Goal: Transaction & Acquisition: Book appointment/travel/reservation

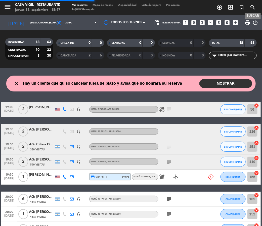
click at [252, 6] on icon "search" at bounding box center [253, 7] width 6 height 6
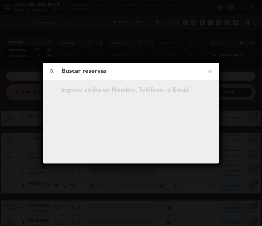
click at [124, 71] on input "text" at bounding box center [131, 71] width 140 height 10
type input "[PERSON_NAME]"
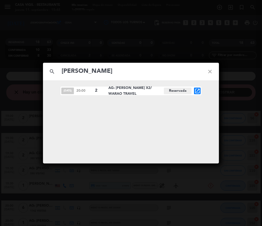
drag, startPoint x: 109, startPoint y: 87, endPoint x: 124, endPoint y: 93, distance: 16.3
click at [124, 93] on span "AG: [PERSON_NAME] X2/ WARAO TRAVEL" at bounding box center [136, 91] width 56 height 12
copy span "AG: [PERSON_NAME] X2/ WARAO TRAVEL"
click at [196, 89] on icon "open_in_new" at bounding box center [197, 91] width 6 height 6
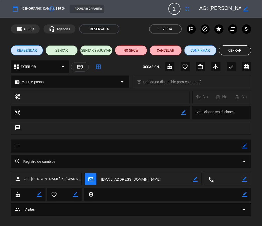
click at [244, 147] on icon "border_color" at bounding box center [245, 145] width 5 height 5
click at [215, 148] on textarea at bounding box center [131, 145] width 222 height 13
click at [245, 145] on icon at bounding box center [245, 145] width 5 height 5
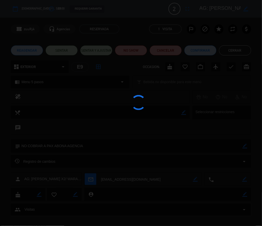
type textarea "NO COBRAR A PAX ABONA AGENCIA"
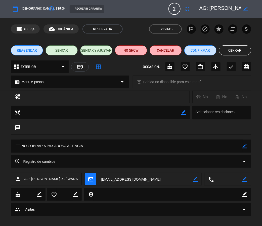
click at [238, 47] on button "Cerrar" at bounding box center [235, 50] width 32 height 10
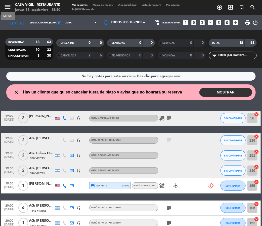
click at [9, 7] on icon "menu" at bounding box center [8, 7] width 8 height 8
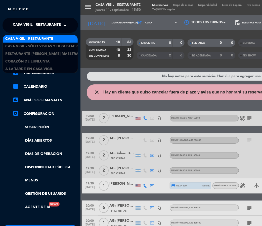
click at [43, 24] on span "Casa Vigil - Restaurante" at bounding box center [37, 25] width 48 height 11
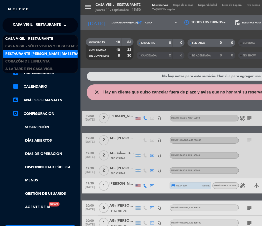
click at [52, 51] on div "Restaurante [PERSON_NAME] Maestra" at bounding box center [40, 54] width 75 height 8
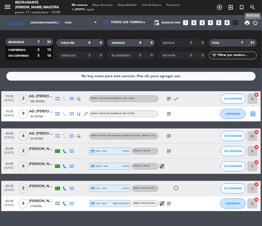
click at [254, 8] on icon "search" at bounding box center [253, 7] width 6 height 6
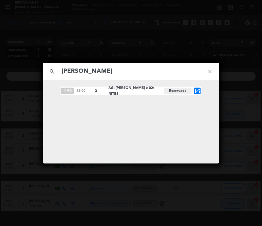
type input "[PERSON_NAME]"
click at [200, 91] on icon "open_in_new" at bounding box center [197, 91] width 6 height 6
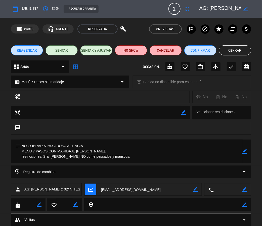
click at [84, 171] on div "Registro de cambios arrow_drop_down" at bounding box center [131, 171] width 233 height 6
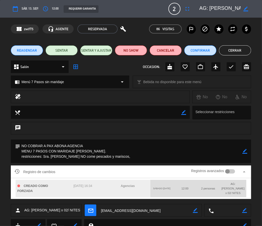
click at [84, 171] on div "Registro de cambios Registros avanzados arrow_drop_up" at bounding box center [131, 172] width 233 height 8
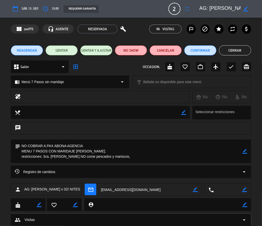
click at [237, 51] on button "Cerrar" at bounding box center [235, 50] width 32 height 10
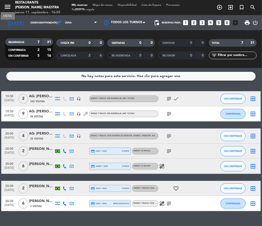
click at [8, 8] on icon "menu" at bounding box center [8, 7] width 8 height 8
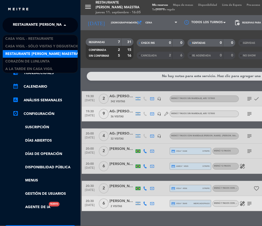
click at [43, 24] on span "Restaurante [PERSON_NAME] Maestra" at bounding box center [49, 25] width 73 height 11
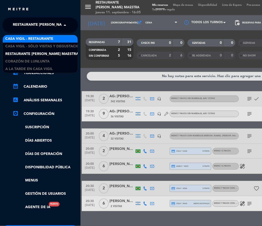
click at [49, 38] on span "Casa Vigil - Restaurante" at bounding box center [29, 39] width 48 height 6
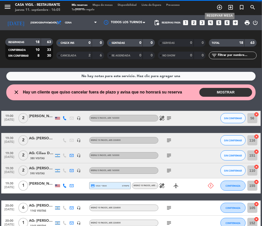
click at [219, 6] on icon "add_circle_outline" at bounding box center [220, 7] width 6 height 6
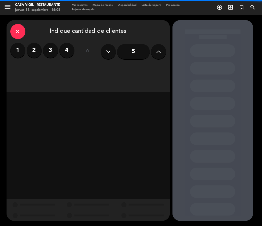
click at [158, 56] on button at bounding box center [158, 51] width 15 height 15
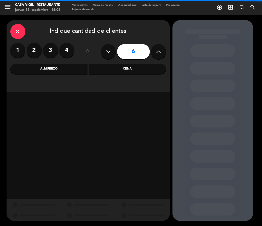
click at [158, 56] on button at bounding box center [158, 51] width 15 height 15
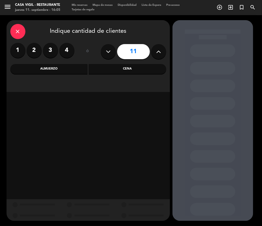
click at [158, 56] on button at bounding box center [158, 51] width 15 height 15
click at [110, 51] on icon at bounding box center [108, 52] width 5 height 8
type input "12"
click at [64, 66] on div "Almuerzo" at bounding box center [48, 69] width 77 height 10
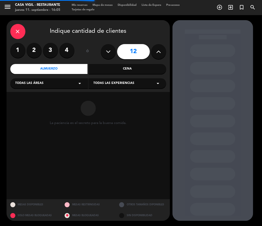
click at [108, 79] on div "Todas las experiencias arrow_drop_down" at bounding box center [128, 83] width 78 height 10
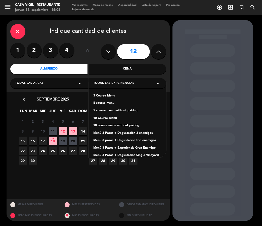
click at [105, 94] on div "3 Course Menu" at bounding box center [128, 95] width 68 height 5
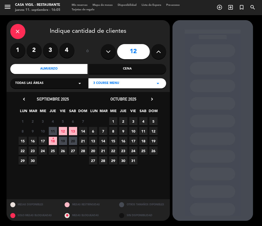
click at [64, 141] on span "19" at bounding box center [63, 141] width 8 height 8
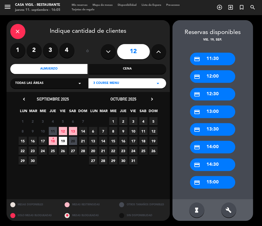
click at [216, 146] on div "credit_card 14:00" at bounding box center [212, 147] width 45 height 13
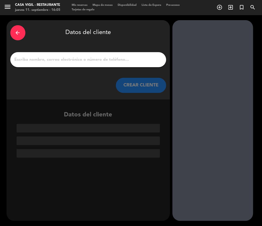
click at [66, 58] on input "1" at bounding box center [88, 59] width 148 height 7
type input "A"
drag, startPoint x: 66, startPoint y: 58, endPoint x: 66, endPoint y: 55, distance: 2.8
drag, startPoint x: 66, startPoint y: 55, endPoint x: 43, endPoint y: 51, distance: 23.1
click at [43, 51] on div "arrow_back Datos del cliente CREAR CLIENTE" at bounding box center [88, 59] width 163 height 79
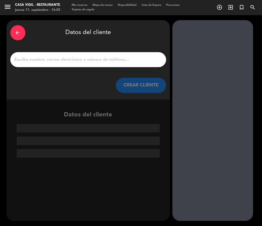
click at [41, 61] on input "1" at bounding box center [88, 59] width 148 height 7
drag, startPoint x: 41, startPoint y: 61, endPoint x: 39, endPoint y: 60, distance: 2.7
click at [39, 60] on input "1" at bounding box center [88, 59] width 148 height 7
paste input "[PERSON_NAME]"
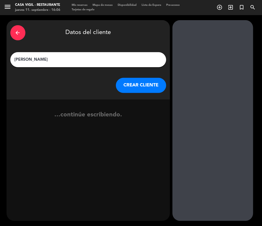
type input "[PERSON_NAME]"
click at [135, 86] on button "CREAR CLIENTE" at bounding box center [141, 85] width 50 height 15
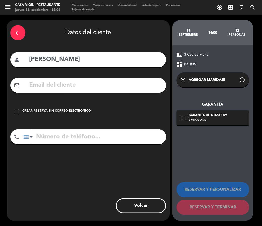
click at [79, 88] on input "text" at bounding box center [96, 85] width 134 height 10
paste input "[PERSON_NAME][EMAIL_ADDRESS][DOMAIN_NAME]"
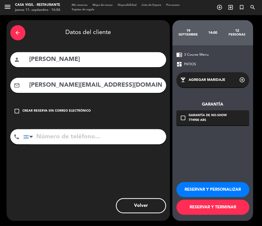
type input "[PERSON_NAME][EMAIL_ADDRESS][DOMAIN_NAME]"
click at [218, 187] on button "RESERVAR Y PERSONALIZAR" at bounding box center [213, 189] width 73 height 15
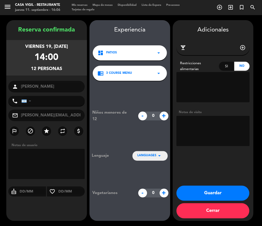
click at [221, 128] on textarea at bounding box center [213, 131] width 73 height 30
type textarea "PAGA PAX"
click at [50, 100] on input "tel" at bounding box center [53, 101] width 64 height 10
paste input "2616294878"
type input "2616294878"
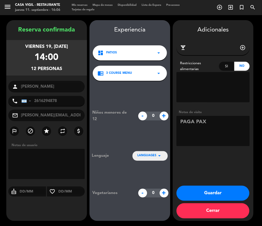
click at [222, 191] on button "Guardar" at bounding box center [213, 192] width 73 height 15
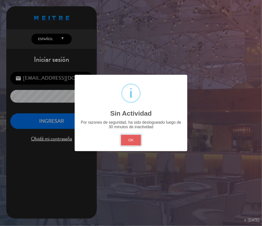
click at [132, 140] on button "OK" at bounding box center [131, 140] width 20 height 11
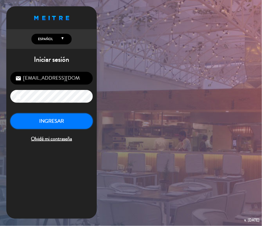
click at [69, 119] on button "INGRESAR" at bounding box center [51, 121] width 82 height 16
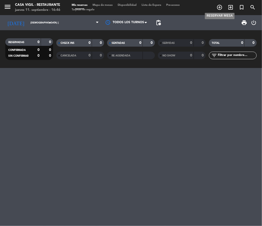
click at [218, 7] on icon "add_circle_outline" at bounding box center [220, 7] width 6 height 6
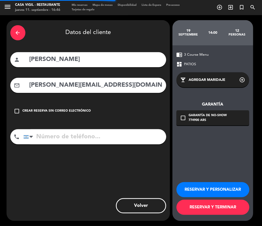
click at [23, 31] on div "arrow_back" at bounding box center [17, 32] width 15 height 15
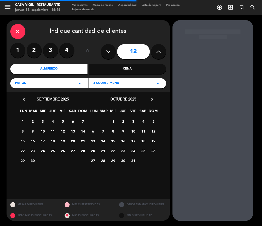
click at [23, 31] on div "close" at bounding box center [17, 31] width 15 height 15
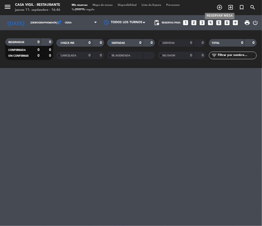
click at [218, 7] on icon "add_circle_outline" at bounding box center [220, 7] width 6 height 6
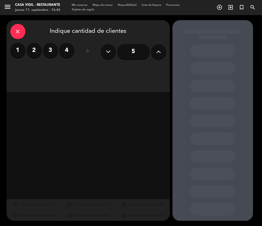
click at [32, 52] on label "2" at bounding box center [34, 50] width 15 height 15
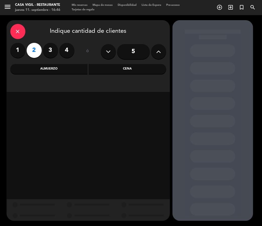
click at [126, 70] on div "Cena" at bounding box center [127, 69] width 77 height 10
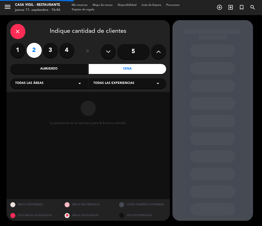
click at [116, 89] on div "close Indique cantidad de clientes 1 2 3 4 ó 5 Almuerzo Cena Todas las áreas ar…" at bounding box center [88, 56] width 163 height 72
click at [114, 86] on span "Todas las experiencias" at bounding box center [114, 83] width 41 height 5
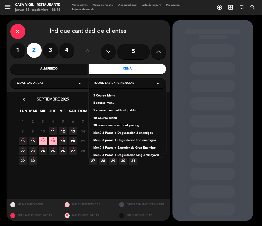
click at [107, 118] on div "10 Course Menu" at bounding box center [128, 118] width 68 height 5
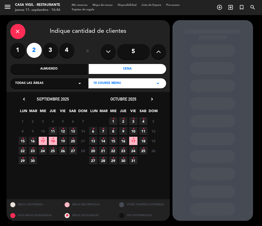
click at [153, 100] on icon "chevron_right" at bounding box center [152, 98] width 5 height 5
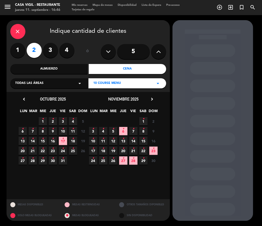
click at [111, 129] on span "5 •" at bounding box center [113, 131] width 8 height 8
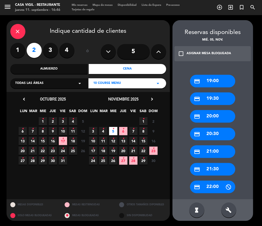
click at [184, 55] on icon "check_box_outline_blank" at bounding box center [181, 54] width 6 height 6
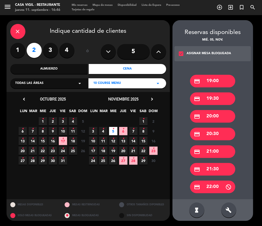
click at [210, 84] on div "credit_card 19:00" at bounding box center [212, 81] width 45 height 13
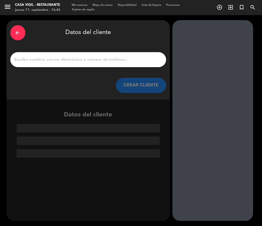
click at [92, 60] on input "1" at bounding box center [88, 59] width 148 height 7
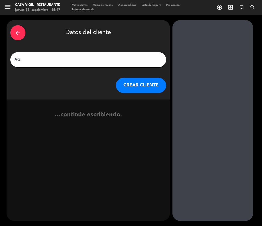
paste input "[PERSON_NAME] x 2"
type input "AG: [PERSON_NAME] x 2/ HON TRAVEL"
click at [138, 86] on button "CREAR CLIENTE" at bounding box center [141, 85] width 50 height 15
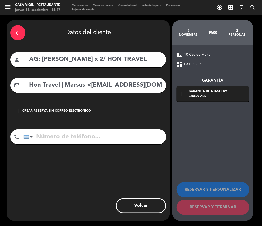
click at [73, 84] on input "Hon Travel | Marsus <[EMAIL_ADDRESS][DOMAIN_NAME]>" at bounding box center [96, 85] width 134 height 10
drag, startPoint x: 90, startPoint y: 87, endPoint x: 11, endPoint y: 94, distance: 78.8
click at [11, 94] on div "arrow_back Datos del cliente person AG: [PERSON_NAME] x 2/ HON TRAVEL mail_outl…" at bounding box center [88, 120] width 163 height 200
click at [110, 82] on input "[EMAIL_ADDRESS][DOMAIN_NAME]>" at bounding box center [96, 85] width 134 height 10
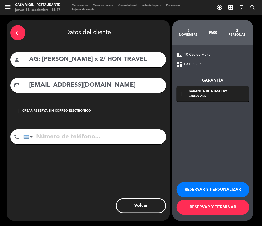
type input "[EMAIL_ADDRESS][DOMAIN_NAME]"
click at [195, 188] on button "RESERVAR Y PERSONALIZAR" at bounding box center [213, 189] width 73 height 15
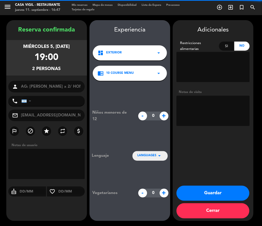
click at [220, 112] on textarea at bounding box center [213, 111] width 73 height 30
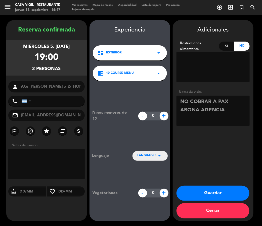
type textarea "NO COBRAR A PAX ABONA AGENCIA"
click at [224, 198] on button "Guardar" at bounding box center [213, 192] width 73 height 15
